Goal: Book appointment/travel/reservation

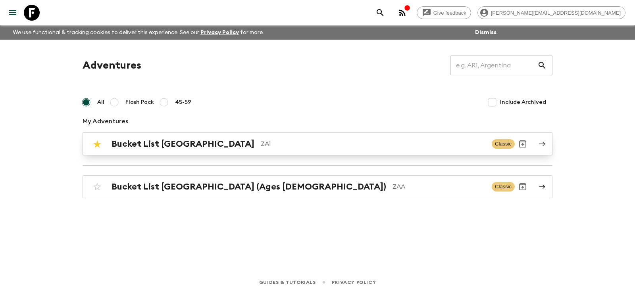
click at [174, 149] on h2 "Bucket List [GEOGRAPHIC_DATA]" at bounding box center [182, 144] width 143 height 10
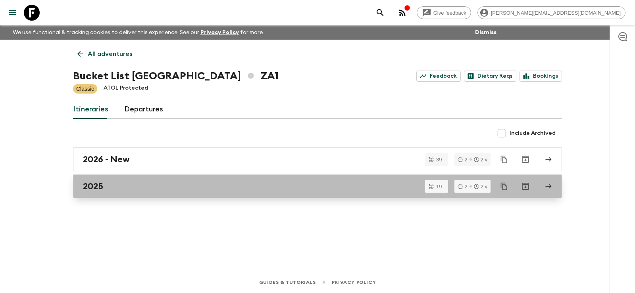
click at [95, 185] on h2 "2025" at bounding box center [93, 186] width 20 height 10
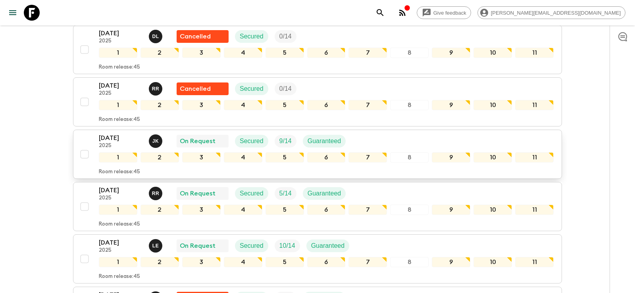
scroll to position [495, 0]
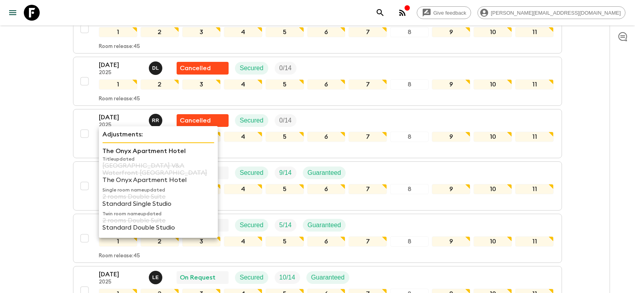
click at [104, 157] on p "Title updated" at bounding box center [158, 159] width 112 height 6
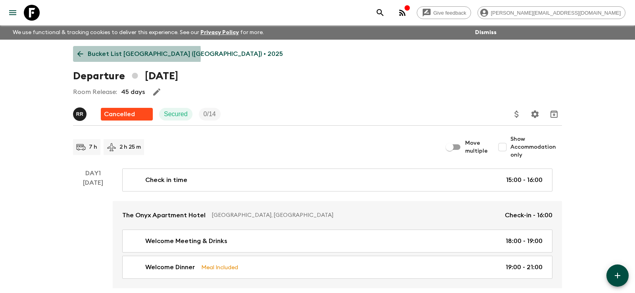
click at [80, 54] on icon at bounding box center [80, 54] width 9 height 9
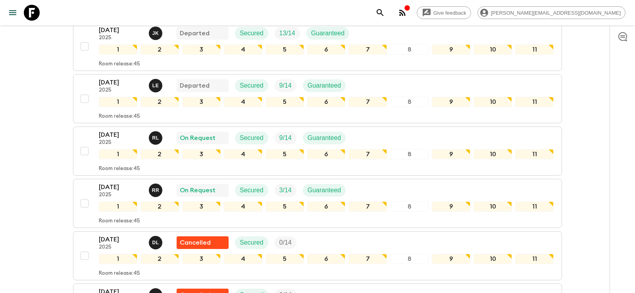
scroll to position [480, 0]
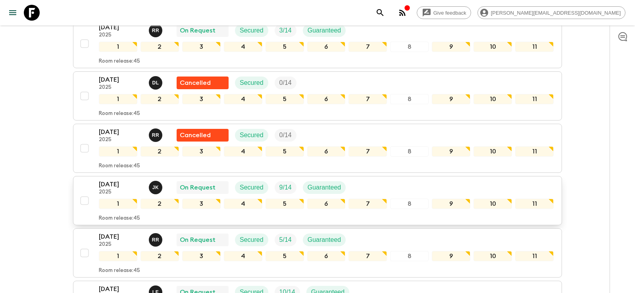
click at [115, 180] on p "[DATE]" at bounding box center [121, 185] width 44 height 10
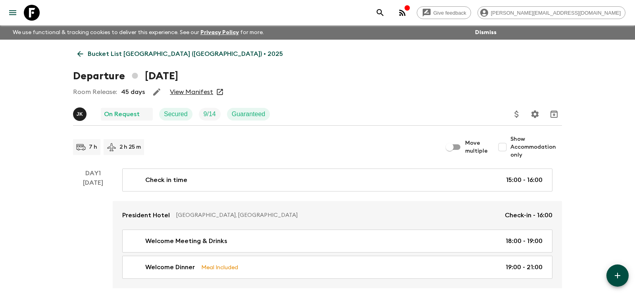
click at [187, 87] on div "Room Release: 45 days View Manifest" at bounding box center [317, 92] width 489 height 16
click at [188, 88] on link "View Manifest" at bounding box center [191, 92] width 43 height 8
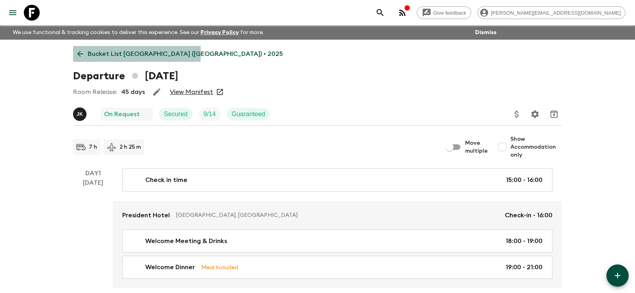
click at [100, 53] on p "Bucket List [GEOGRAPHIC_DATA] ([GEOGRAPHIC_DATA]) • 2025" at bounding box center [185, 54] width 195 height 10
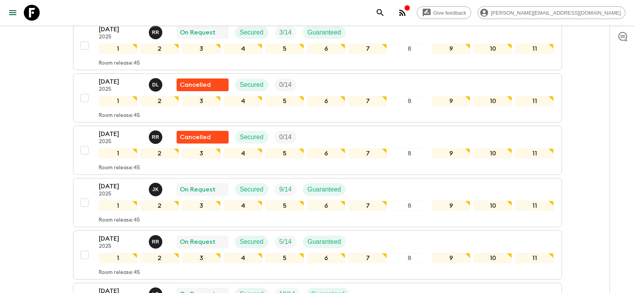
scroll to position [485, 0]
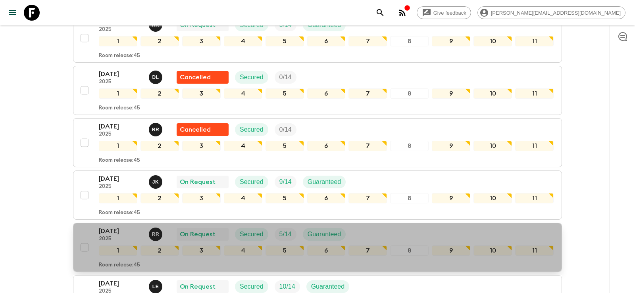
click at [117, 226] on p "[DATE]" at bounding box center [121, 231] width 44 height 10
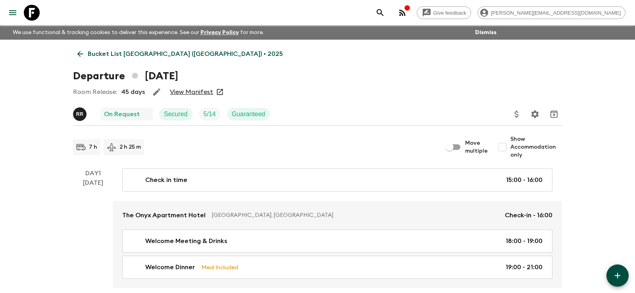
click at [186, 98] on div "Room Release: 45 days View Manifest" at bounding box center [317, 92] width 489 height 16
click at [190, 91] on link "View Manifest" at bounding box center [191, 92] width 43 height 8
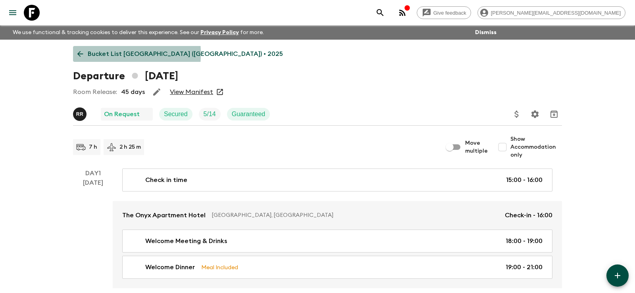
click at [85, 54] on link "Bucket List [GEOGRAPHIC_DATA] ([GEOGRAPHIC_DATA]) • 2025" at bounding box center [180, 54] width 214 height 16
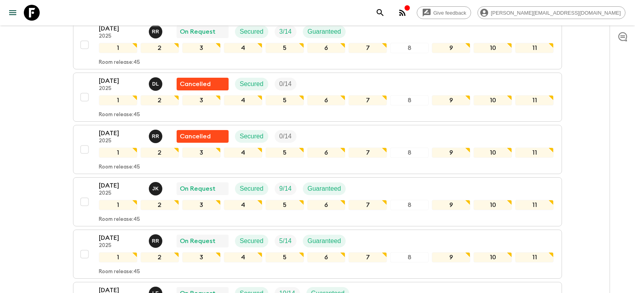
scroll to position [497, 0]
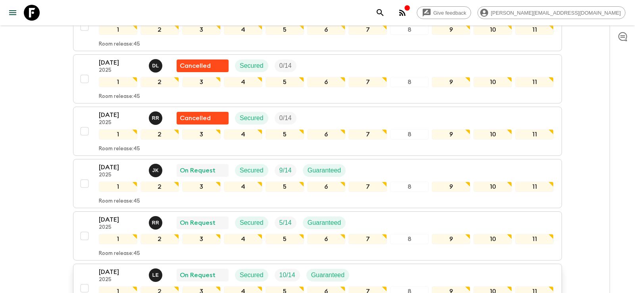
click at [113, 267] on p "[DATE]" at bounding box center [121, 272] width 44 height 10
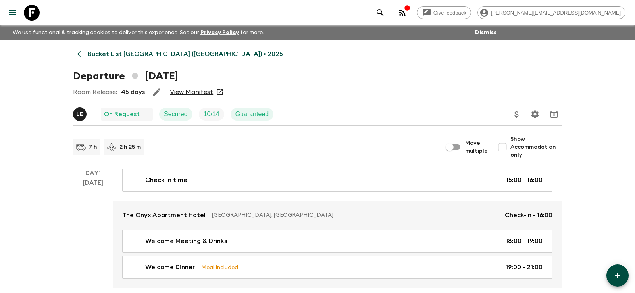
click at [179, 89] on link "View Manifest" at bounding box center [191, 92] width 43 height 8
